Goal: Find specific page/section: Find specific page/section

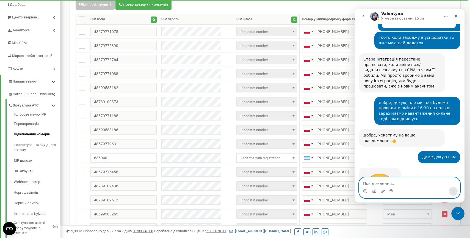
scroll to position [52, 0]
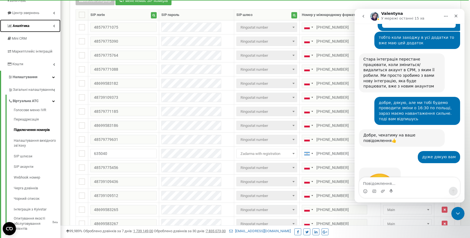
click at [37, 24] on link "Аналiтика" at bounding box center [30, 26] width 60 height 13
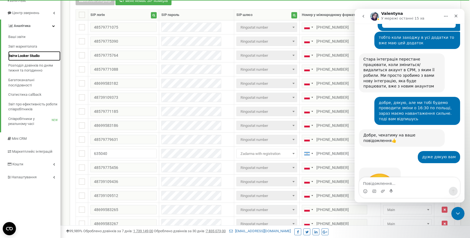
click at [37, 55] on span "Звіти Looker Studio" at bounding box center [23, 55] width 31 height 5
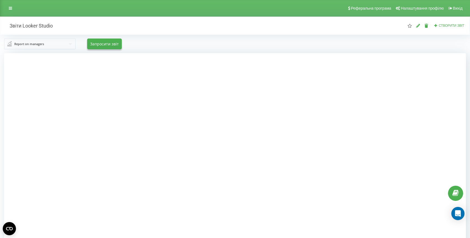
click at [55, 42] on input "text" at bounding box center [40, 44] width 71 height 10
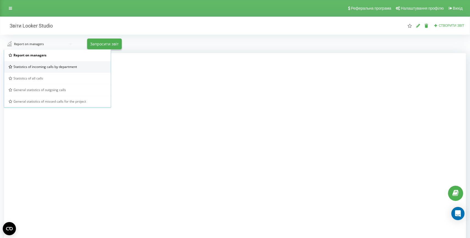
click at [48, 68] on span "Statistics of incoming calls by department" at bounding box center [44, 66] width 63 height 5
